Goal: Task Accomplishment & Management: Manage account settings

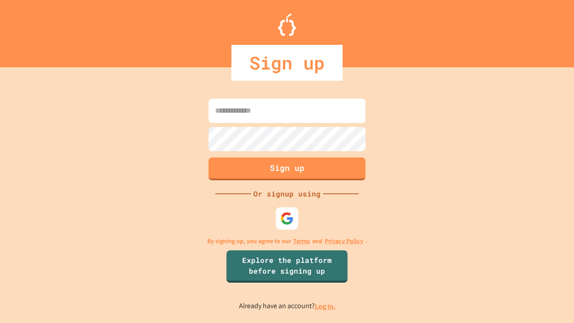
click at [326, 306] on link "Log in." at bounding box center [325, 305] width 21 height 9
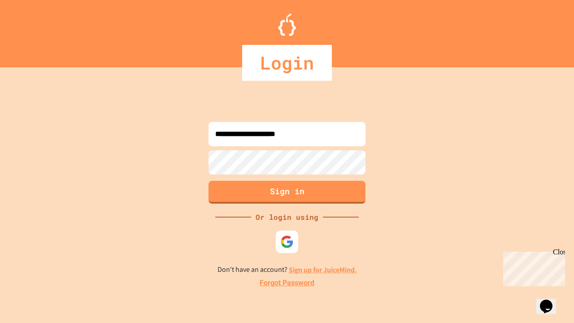
type input "**********"
